Goal: Task Accomplishment & Management: Use online tool/utility

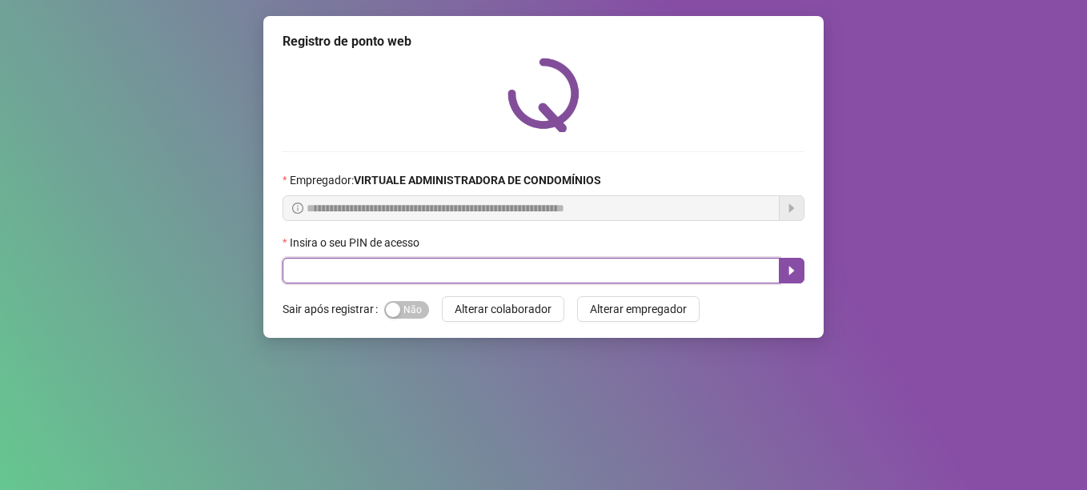
click at [445, 267] on input "text" at bounding box center [531, 271] width 497 height 26
type input "*****"
click at [796, 266] on icon "caret-right" at bounding box center [791, 270] width 13 height 13
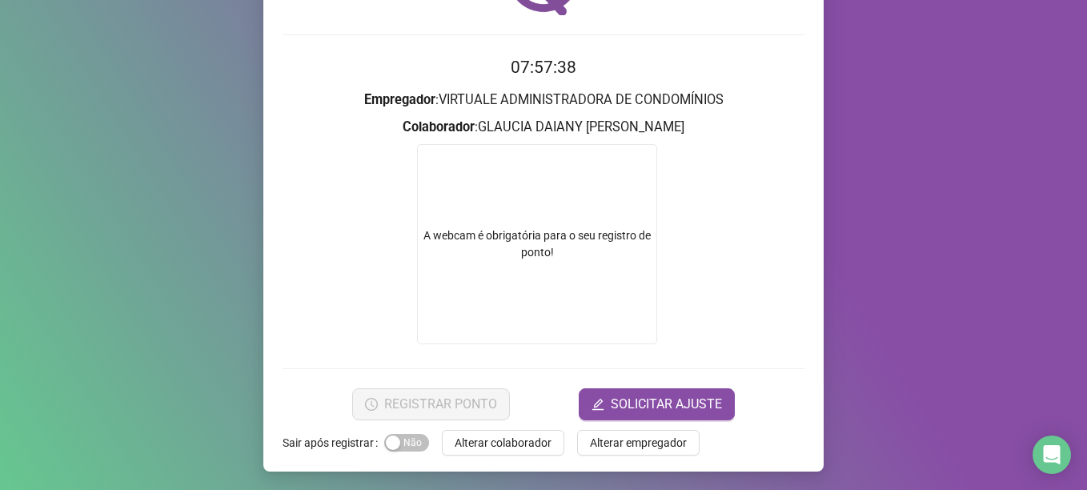
scroll to position [118, 0]
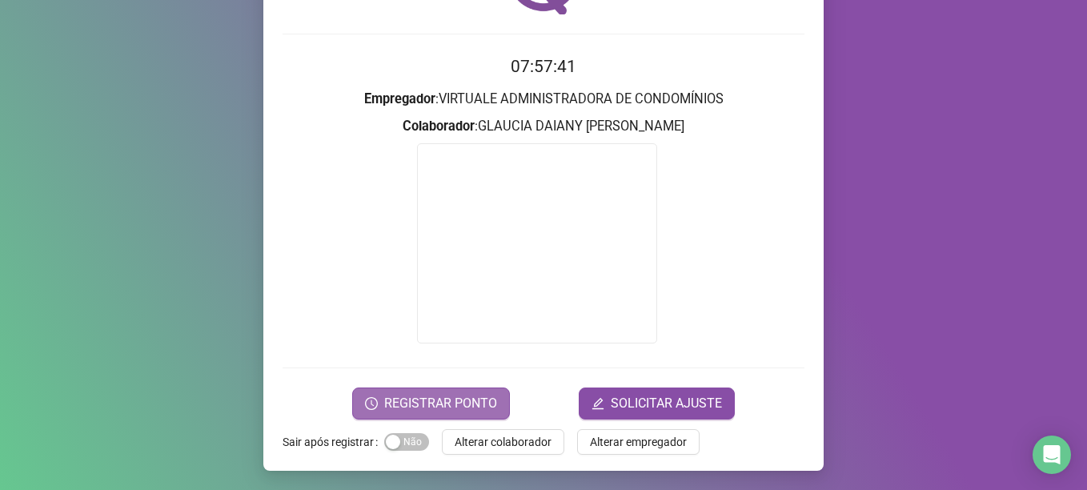
click at [439, 400] on span "REGISTRAR PONTO" at bounding box center [440, 403] width 113 height 19
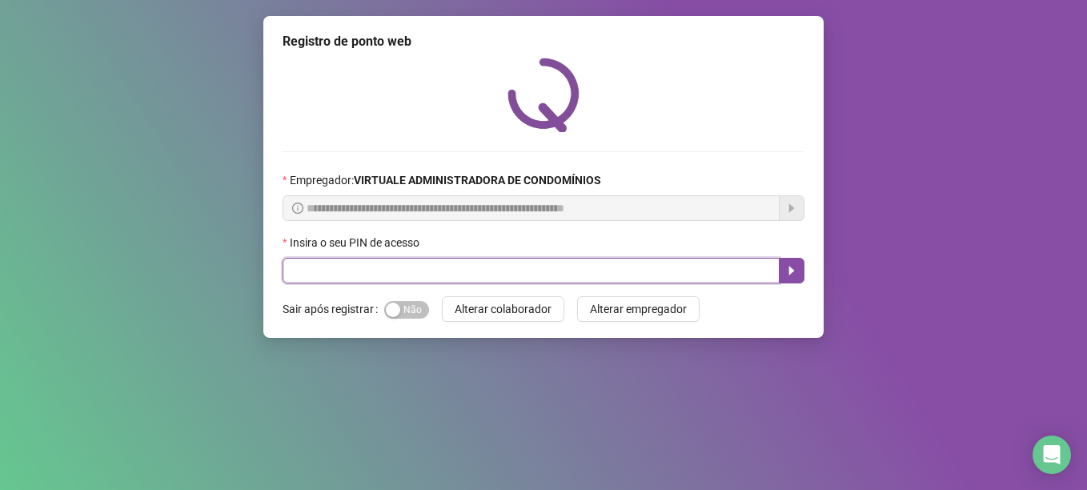
click at [585, 275] on input "text" at bounding box center [531, 271] width 497 height 26
type input "*****"
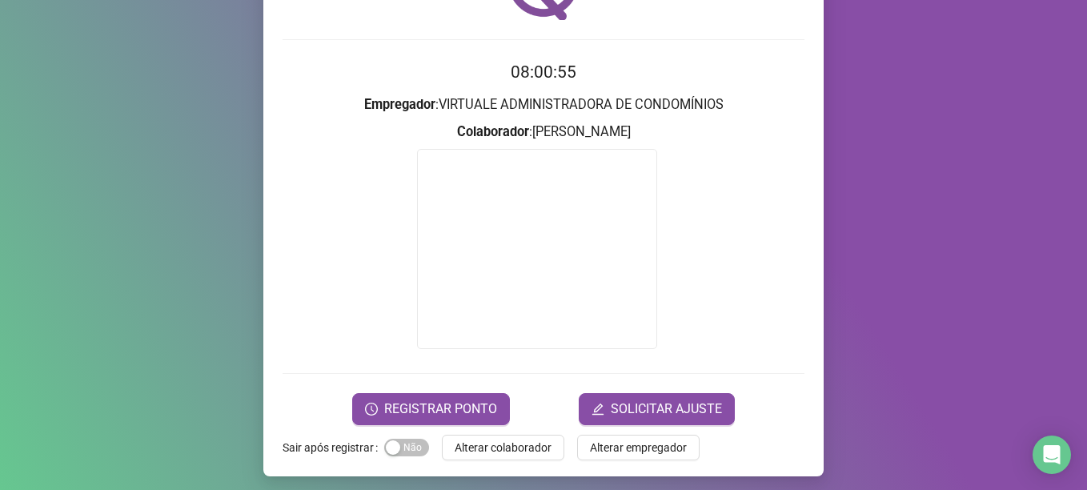
scroll to position [118, 0]
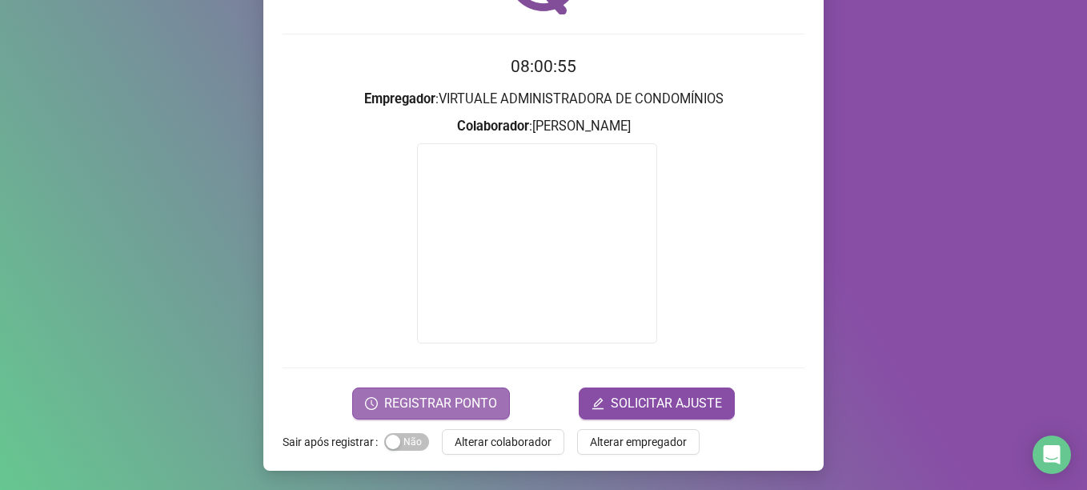
click at [441, 417] on button "REGISTRAR PONTO" at bounding box center [431, 403] width 158 height 32
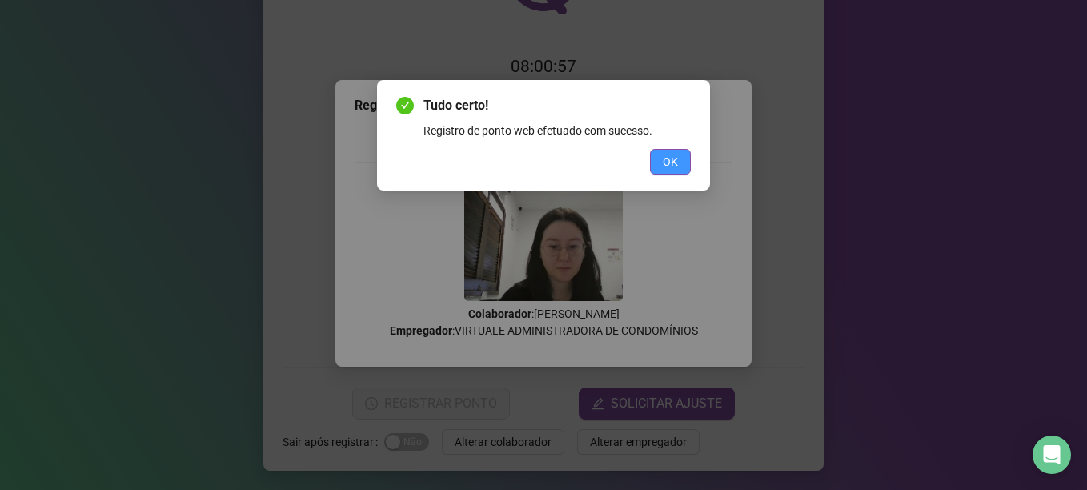
click at [660, 165] on button "OK" at bounding box center [670, 162] width 41 height 26
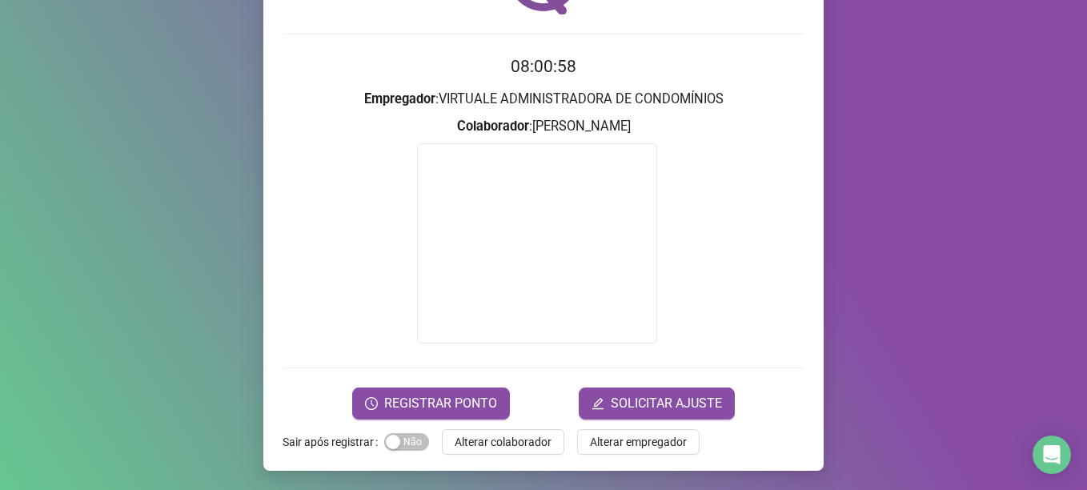
click at [515, 433] on span "Alterar colaborador" at bounding box center [503, 442] width 97 height 18
